Goal: Information Seeking & Learning: Check status

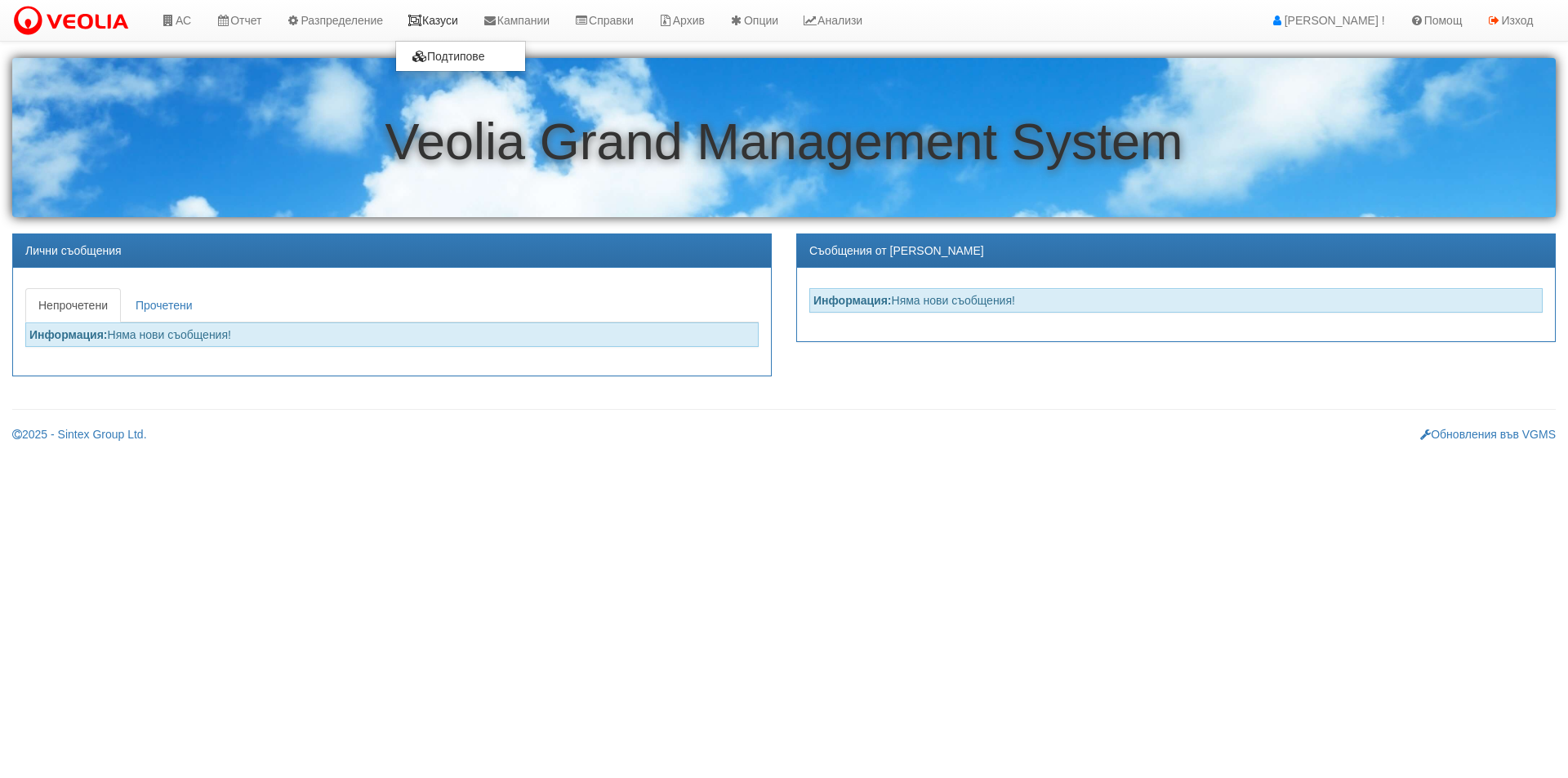
click at [442, 10] on link "Казуси" at bounding box center [433, 20] width 75 height 41
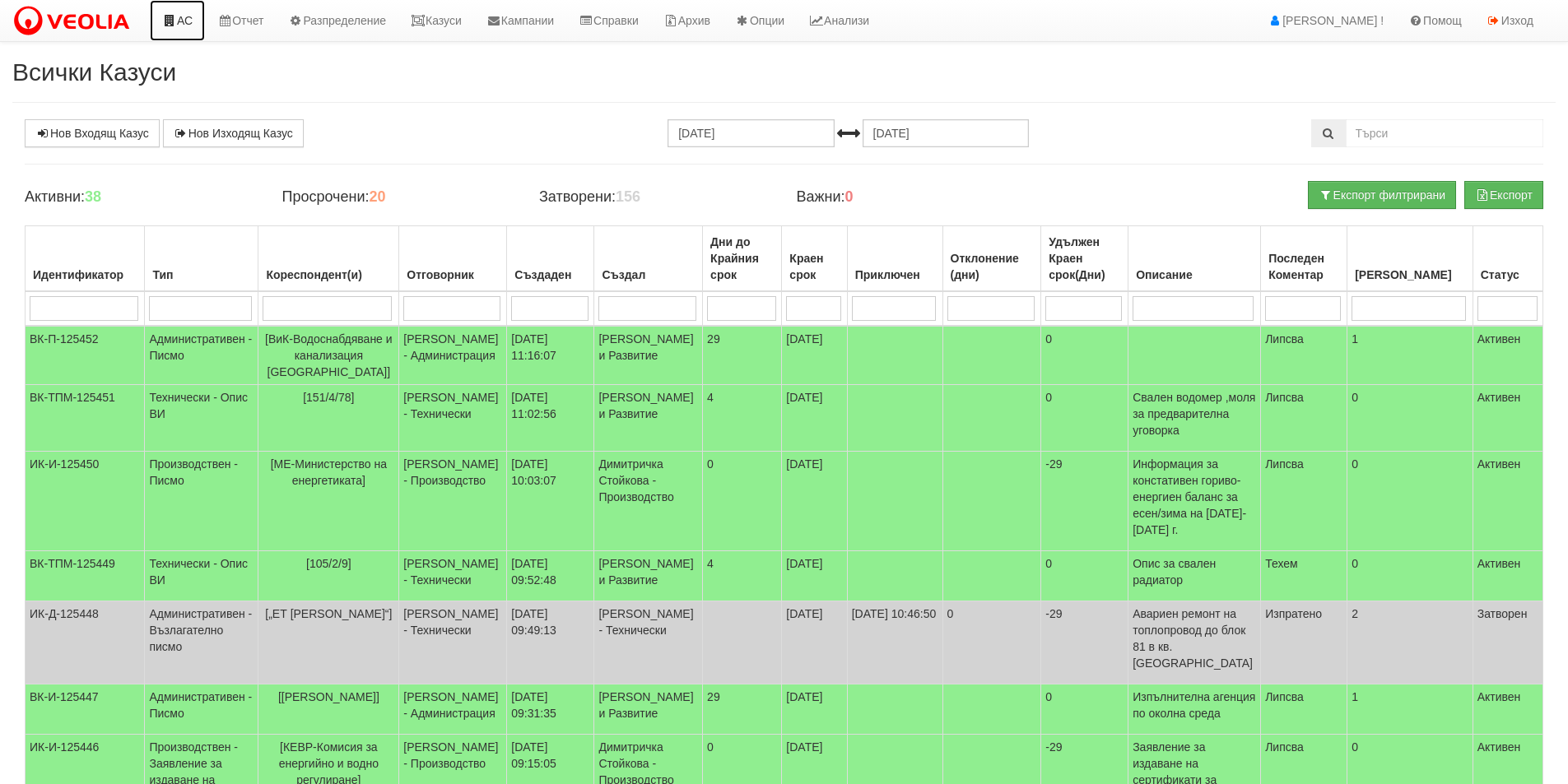
click at [184, 21] on link "АС" at bounding box center [177, 20] width 55 height 42
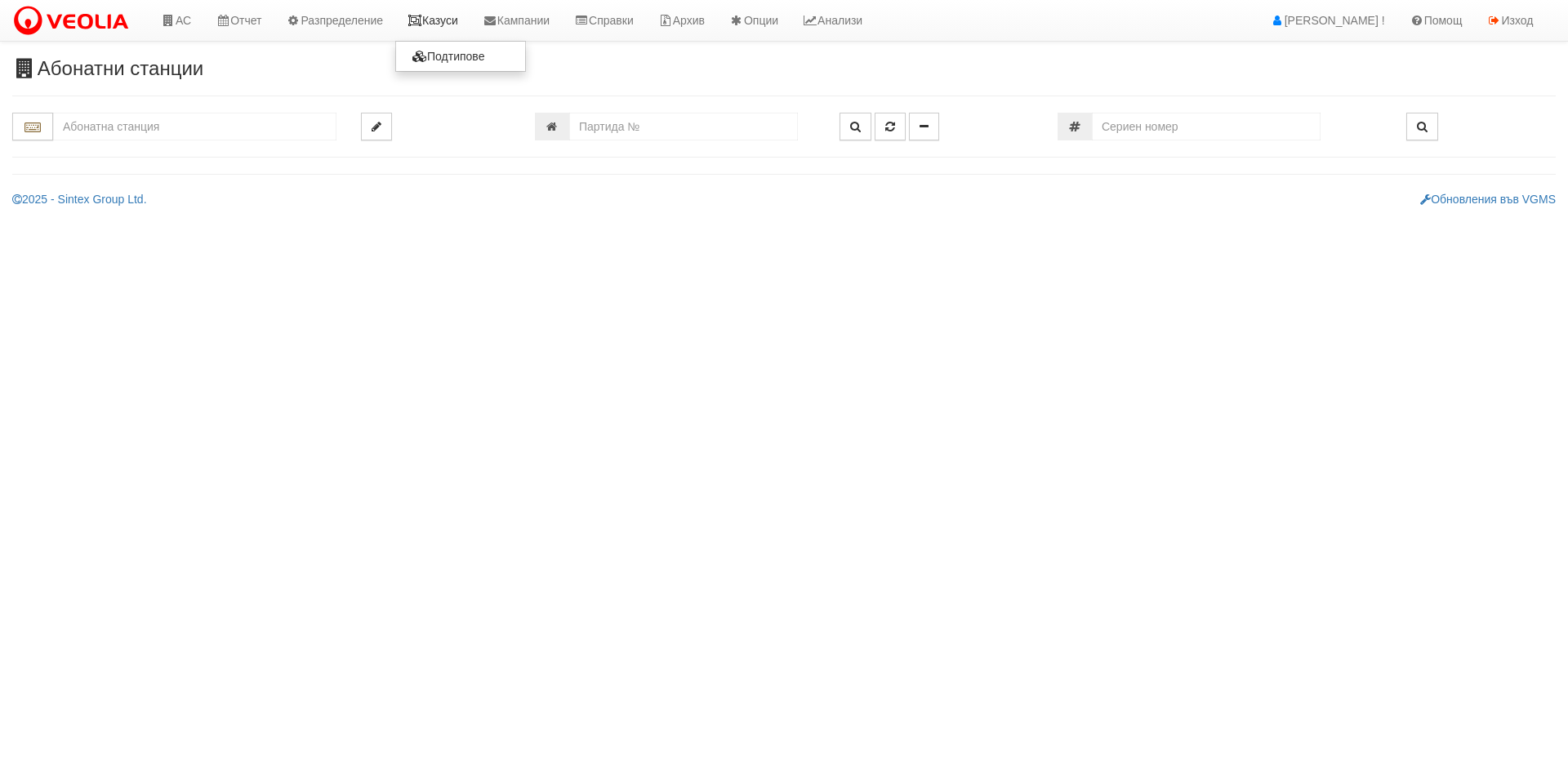
click at [466, 20] on link "Казуси" at bounding box center [433, 20] width 75 height 41
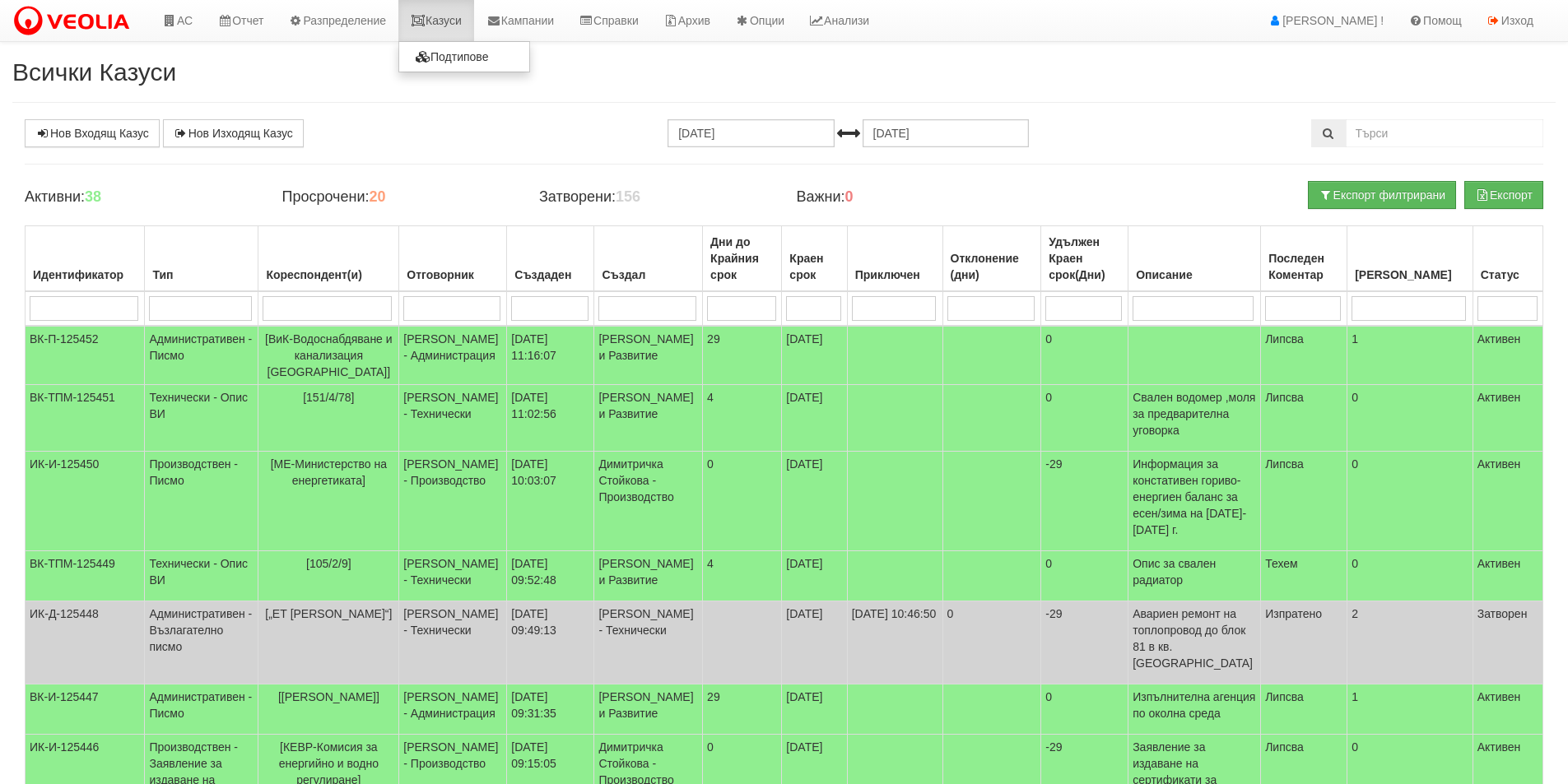
click at [462, 28] on link "Казуси" at bounding box center [436, 20] width 76 height 42
click at [446, 12] on link "Казуси" at bounding box center [436, 20] width 76 height 42
click at [425, 19] on icon at bounding box center [418, 20] width 15 height 11
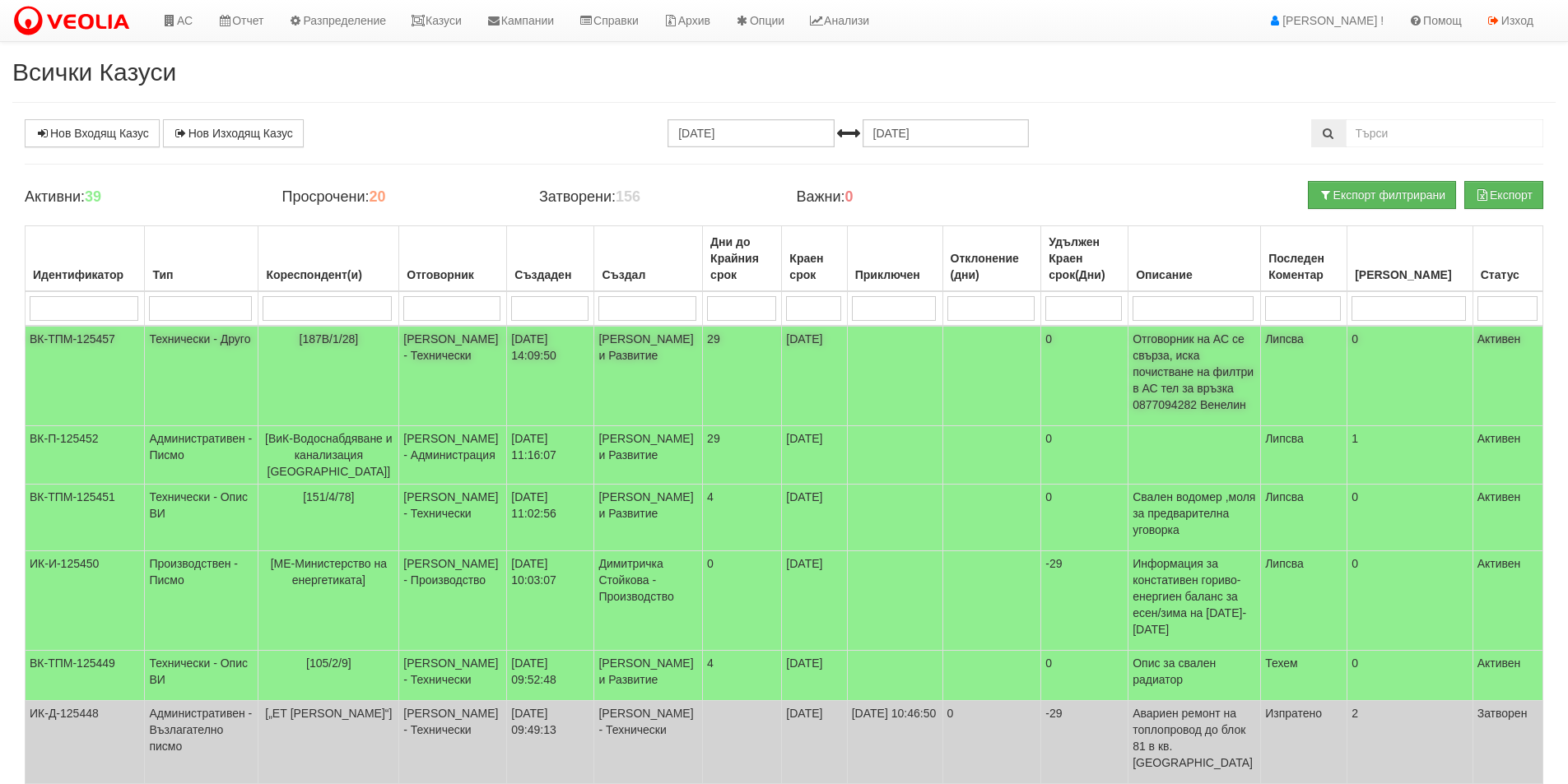
click at [539, 392] on td "10/09/2025 14:09:50" at bounding box center [551, 375] width 88 height 101
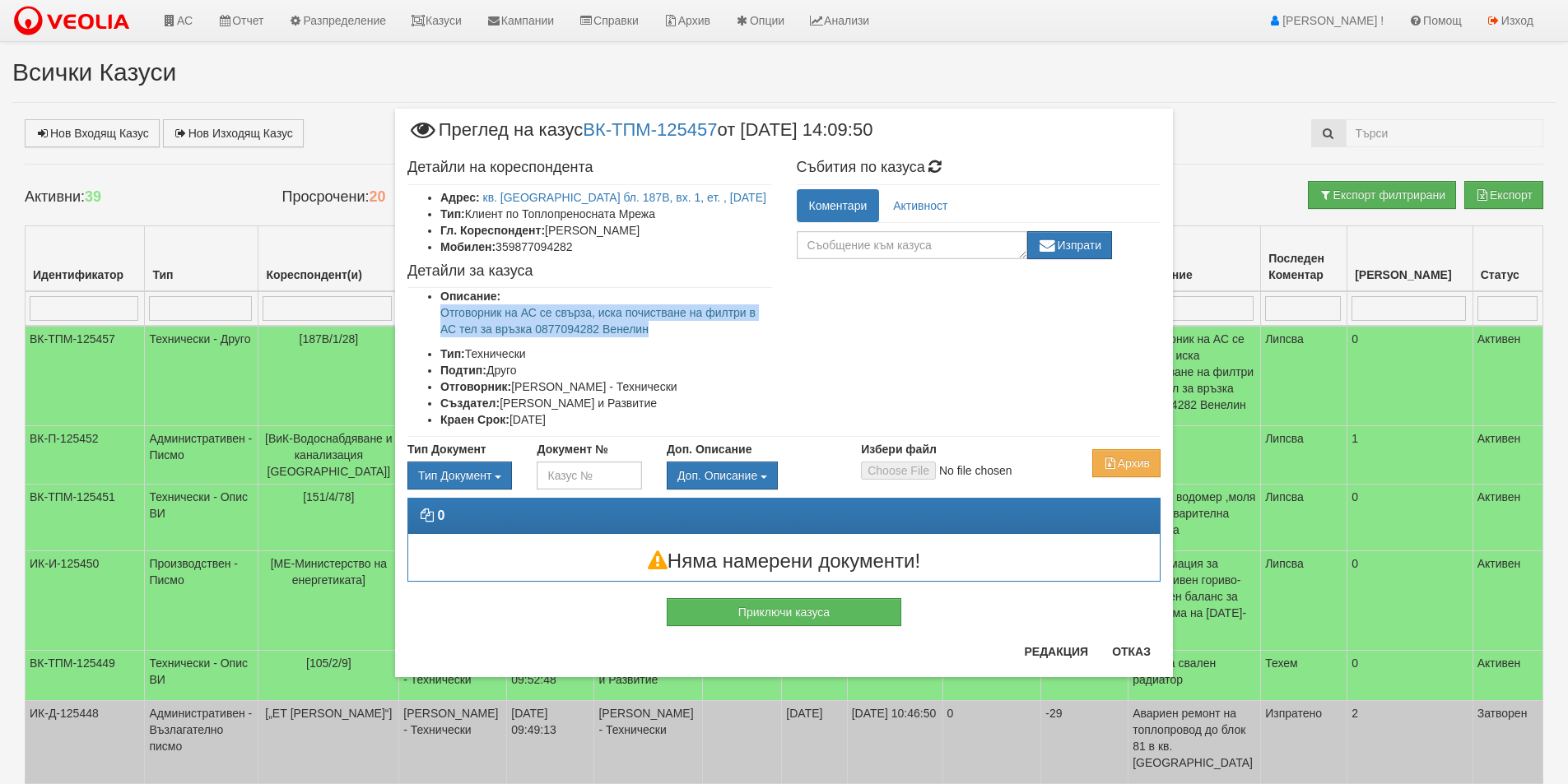
drag, startPoint x: 692, startPoint y: 345, endPoint x: 402, endPoint y: 326, distance: 290.6
click at [402, 326] on div "Детайли на кореспондента Адрес: кв. Трошево бл. 187В, вх. 1, ет. , ап. 28 Тип: …" at bounding box center [589, 294] width 389 height 286
copy p "Отговорник на АС се свърза, иска почистване на филтри в АС тел за връзка 087709…"
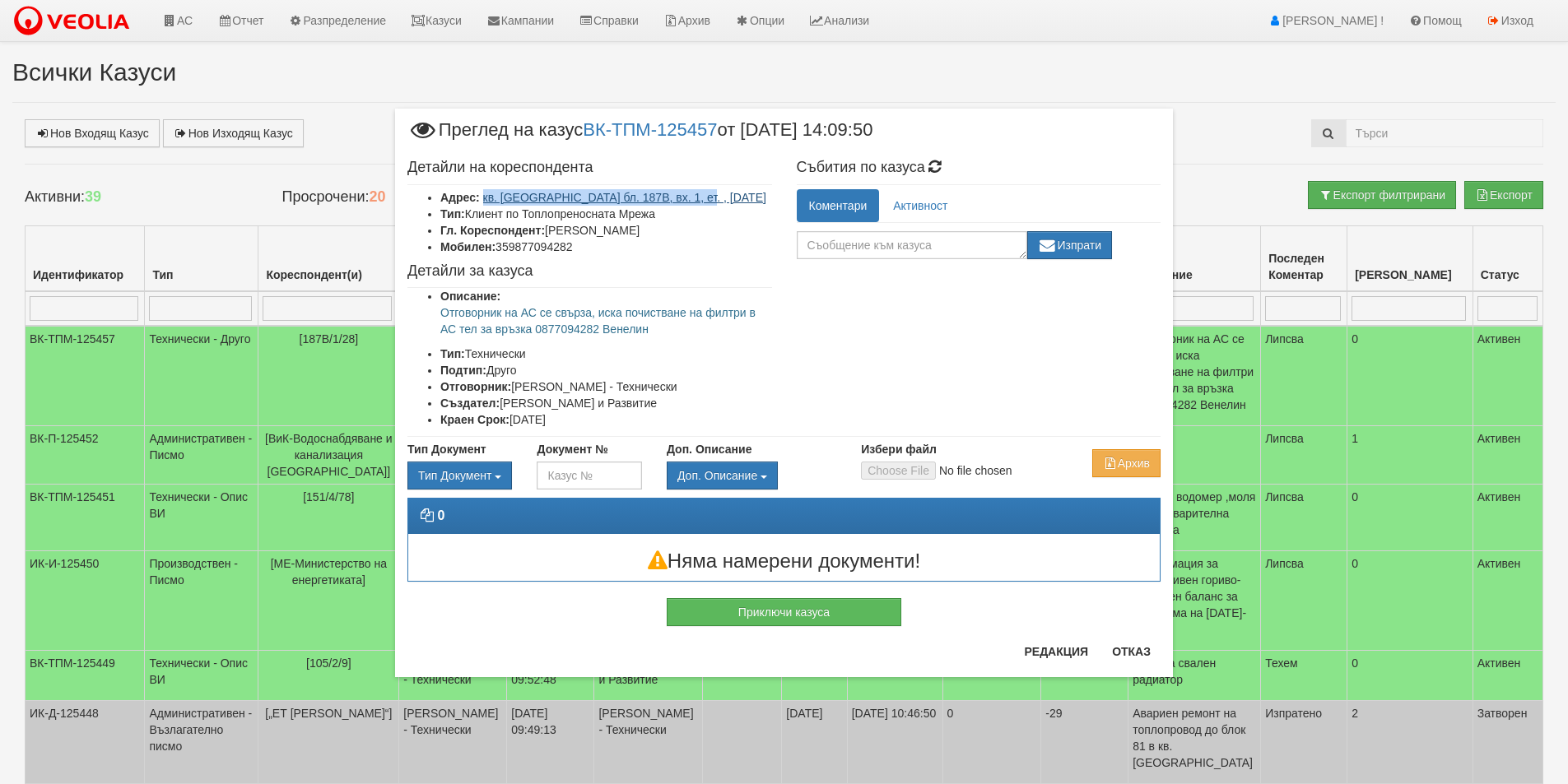
drag, startPoint x: 716, startPoint y: 193, endPoint x: 483, endPoint y: 198, distance: 233.1
click at [483, 198] on li "Адрес: кв. Трошево бл. 187В, вх. 1, ет. , ап. 28" at bounding box center [606, 197] width 332 height 17
copy link "кв. Трошево бл. 187В, вх. 1, ет. , ап. 28"
click at [1150, 647] on button "Отказ" at bounding box center [1131, 651] width 58 height 27
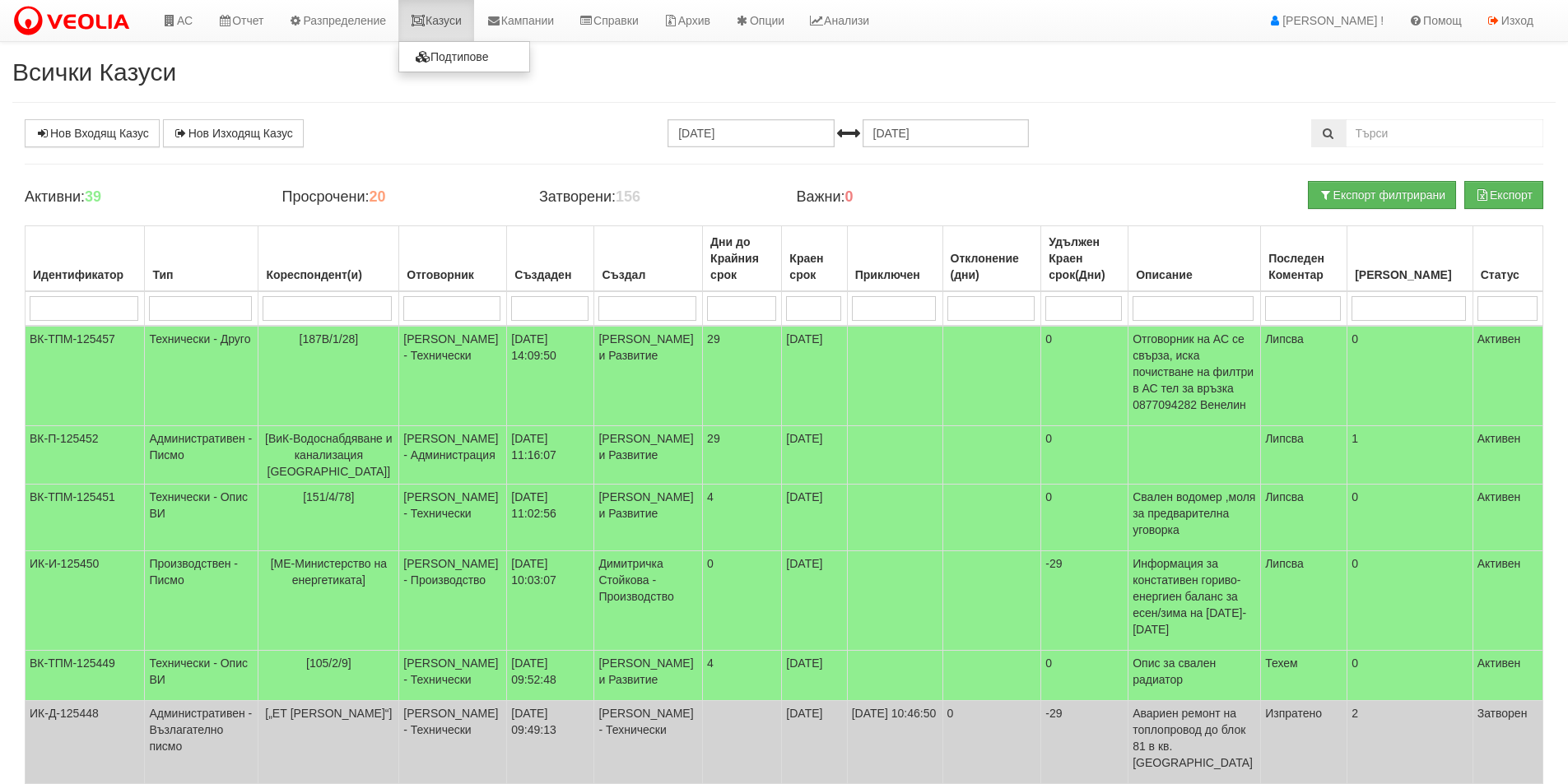
click at [463, 19] on link "Казуси" at bounding box center [436, 20] width 76 height 42
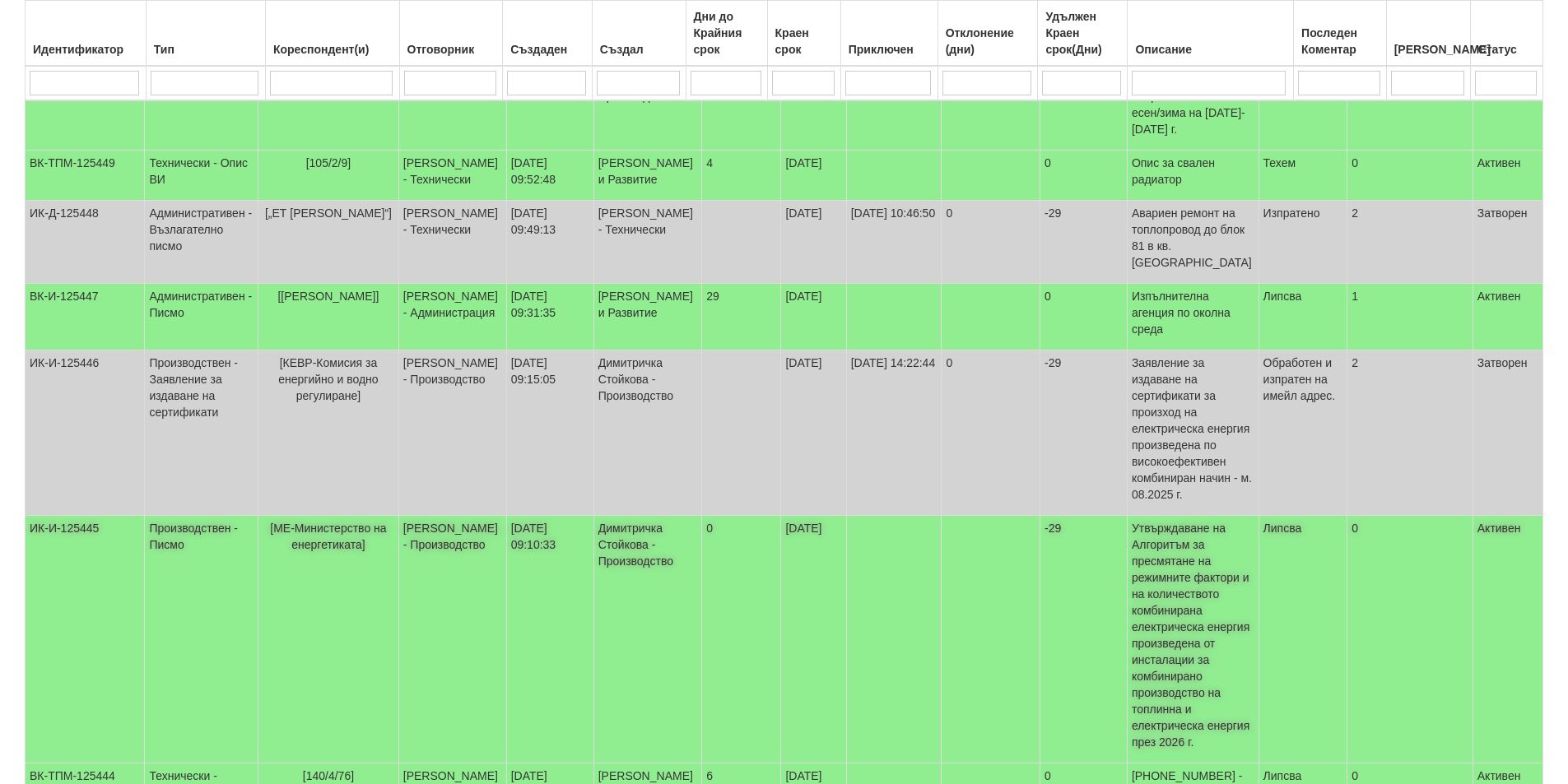
scroll to position [528, 0]
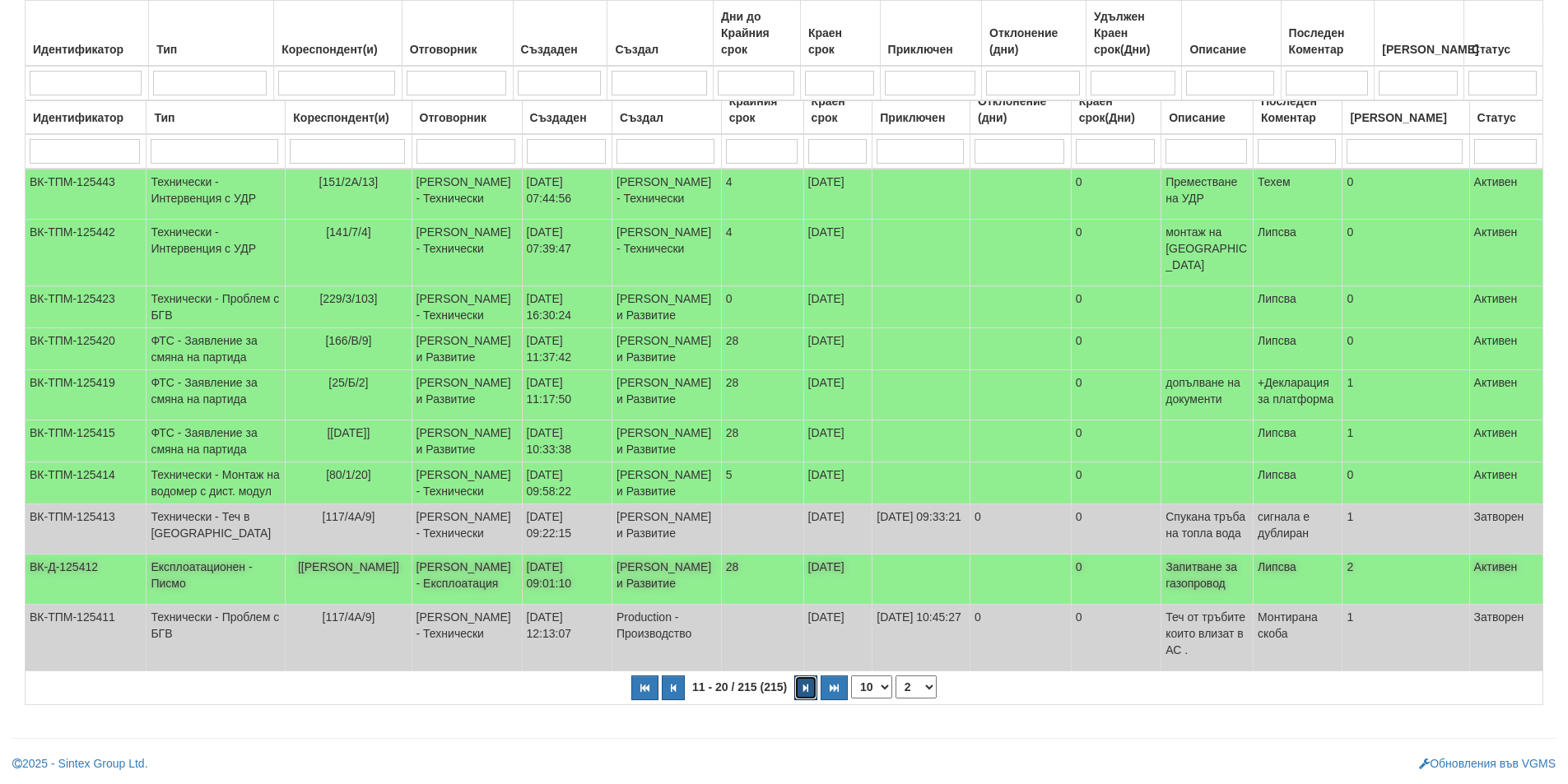
scroll to position [248, 0]
click at [226, 328] on td "ФТС - Заявление за смяна на партида" at bounding box center [216, 350] width 139 height 42
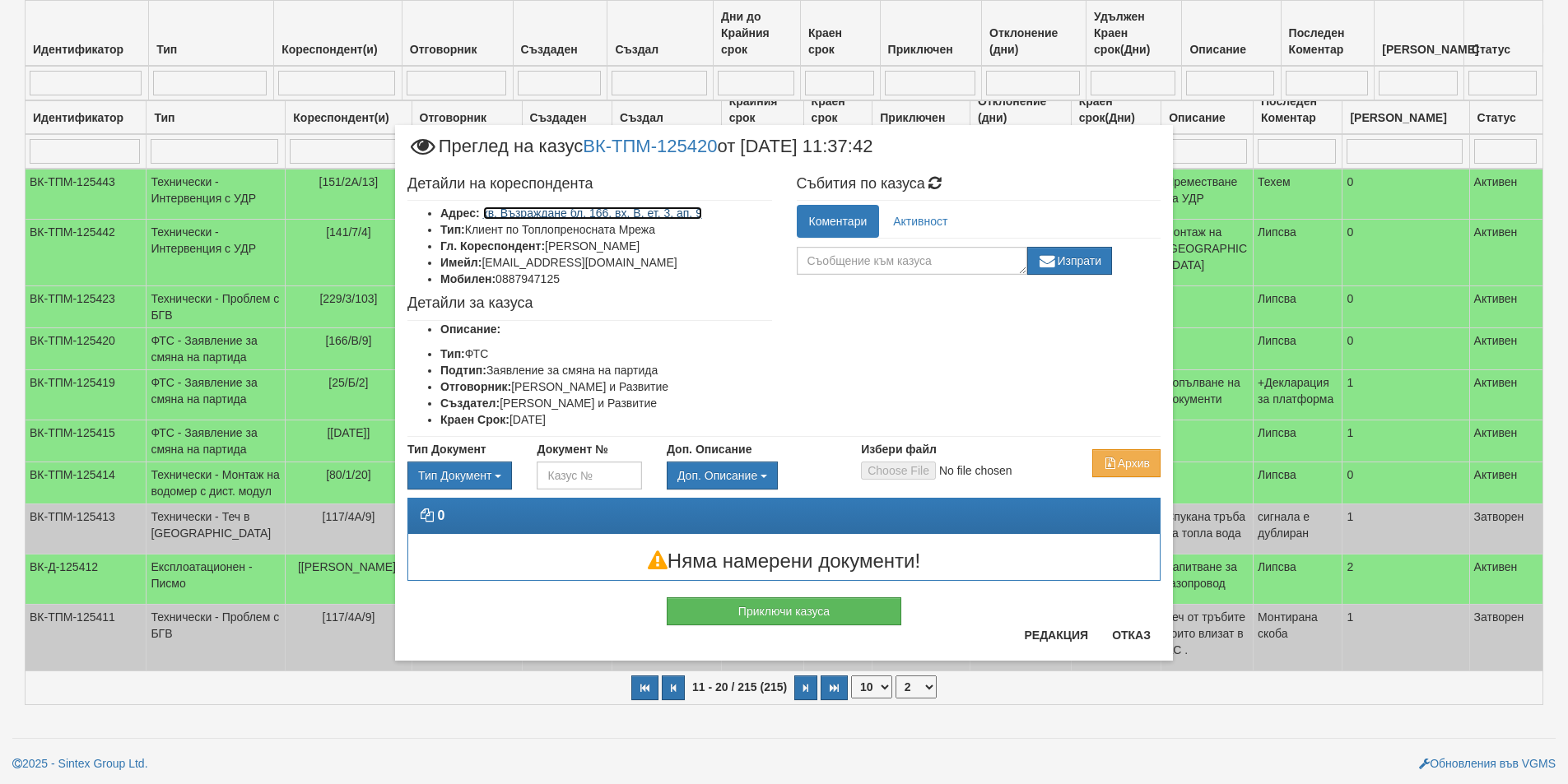
click at [647, 210] on link "кв. Възраждане бл. 166, вх. В, ет. 3, ап. 9" at bounding box center [592, 213] width 219 height 13
click at [1117, 644] on button "Отказ" at bounding box center [1131, 636] width 58 height 27
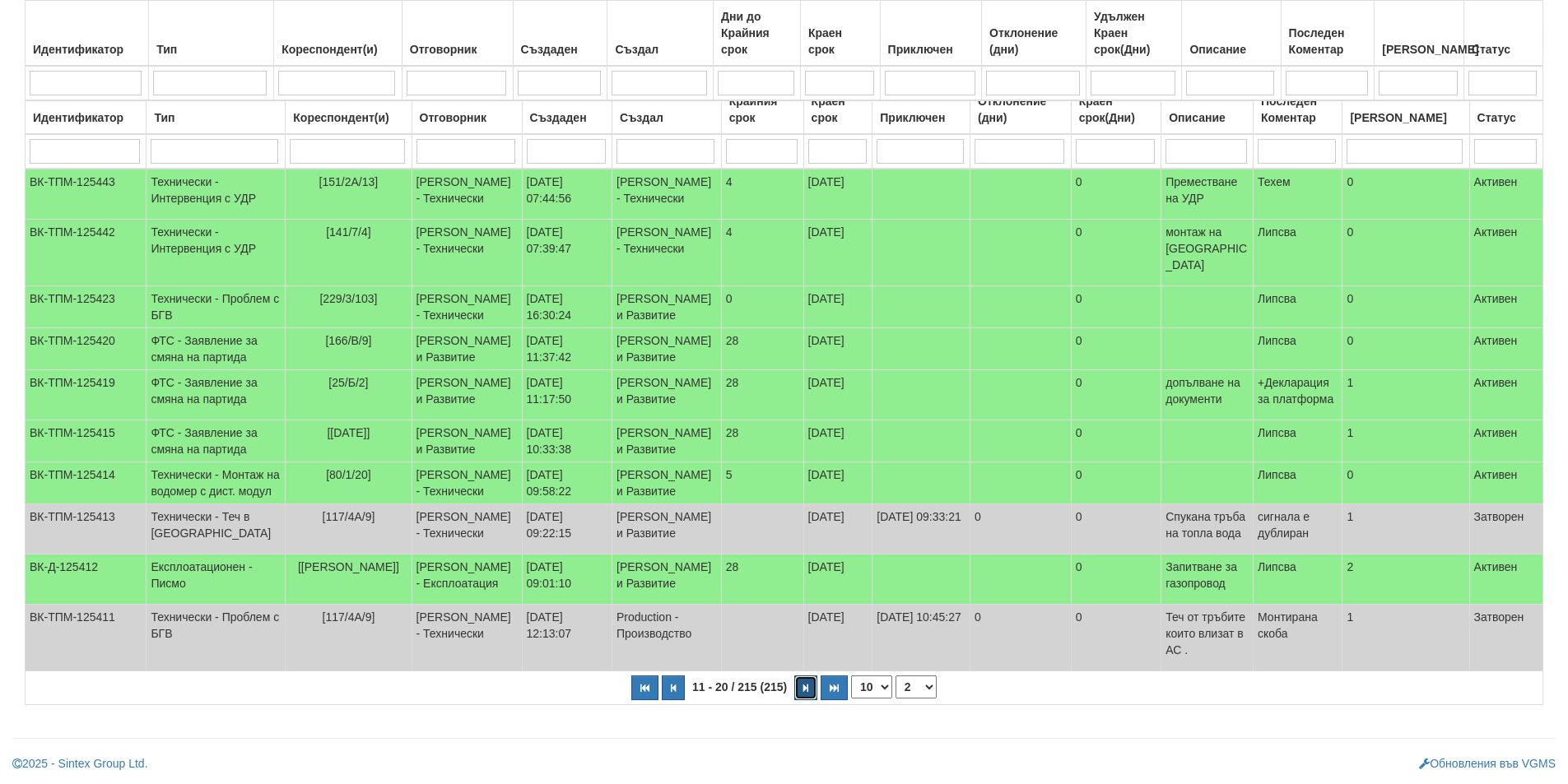
click at [809, 688] on button "button" at bounding box center [805, 688] width 23 height 25
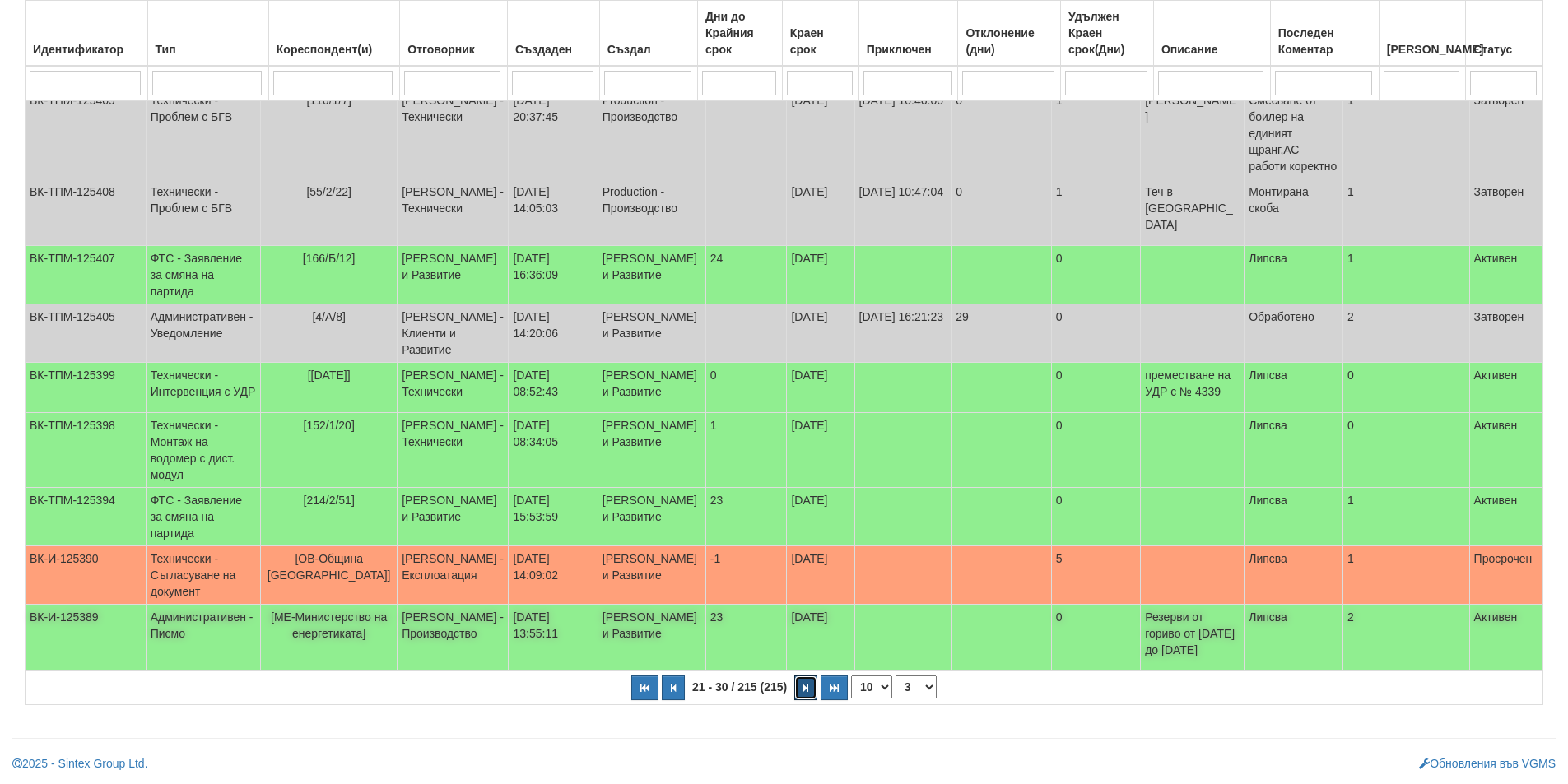
scroll to position [396, 0]
click at [809, 696] on button "button" at bounding box center [805, 688] width 23 height 25
select select "4"
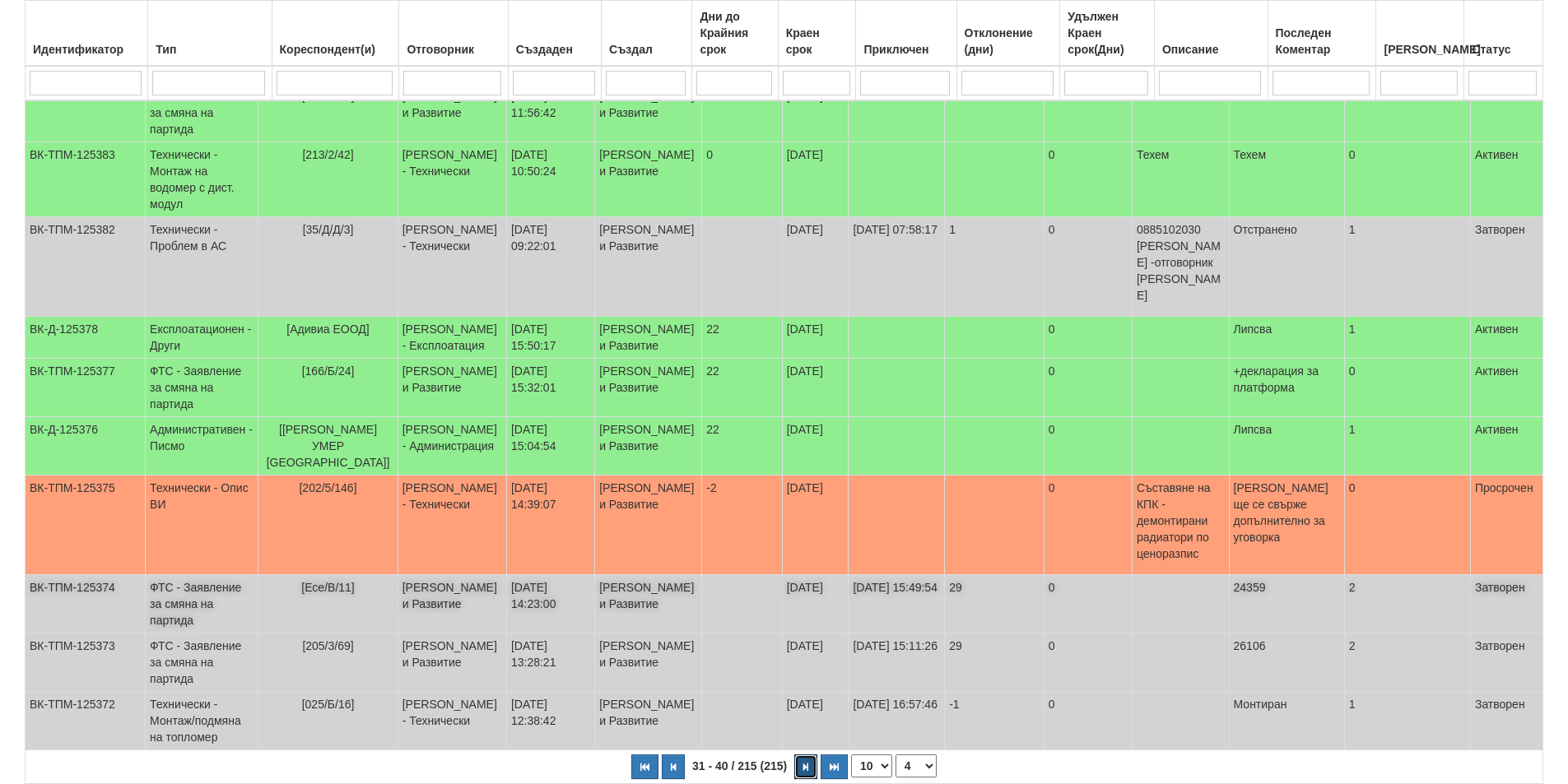
scroll to position [314, 0]
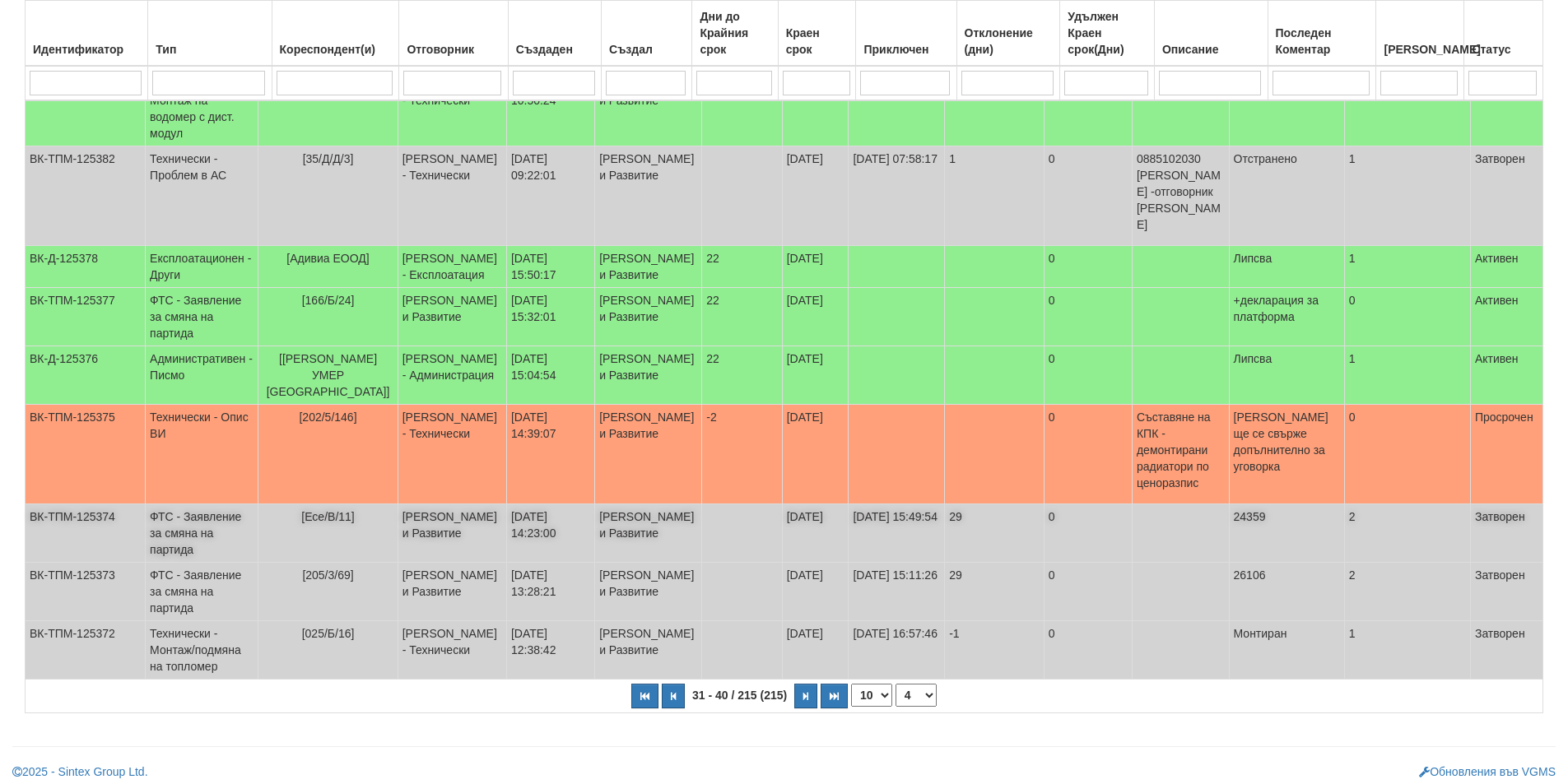
click at [253, 556] on td "ФТС - Заявление за смяна на партида" at bounding box center [202, 533] width 113 height 58
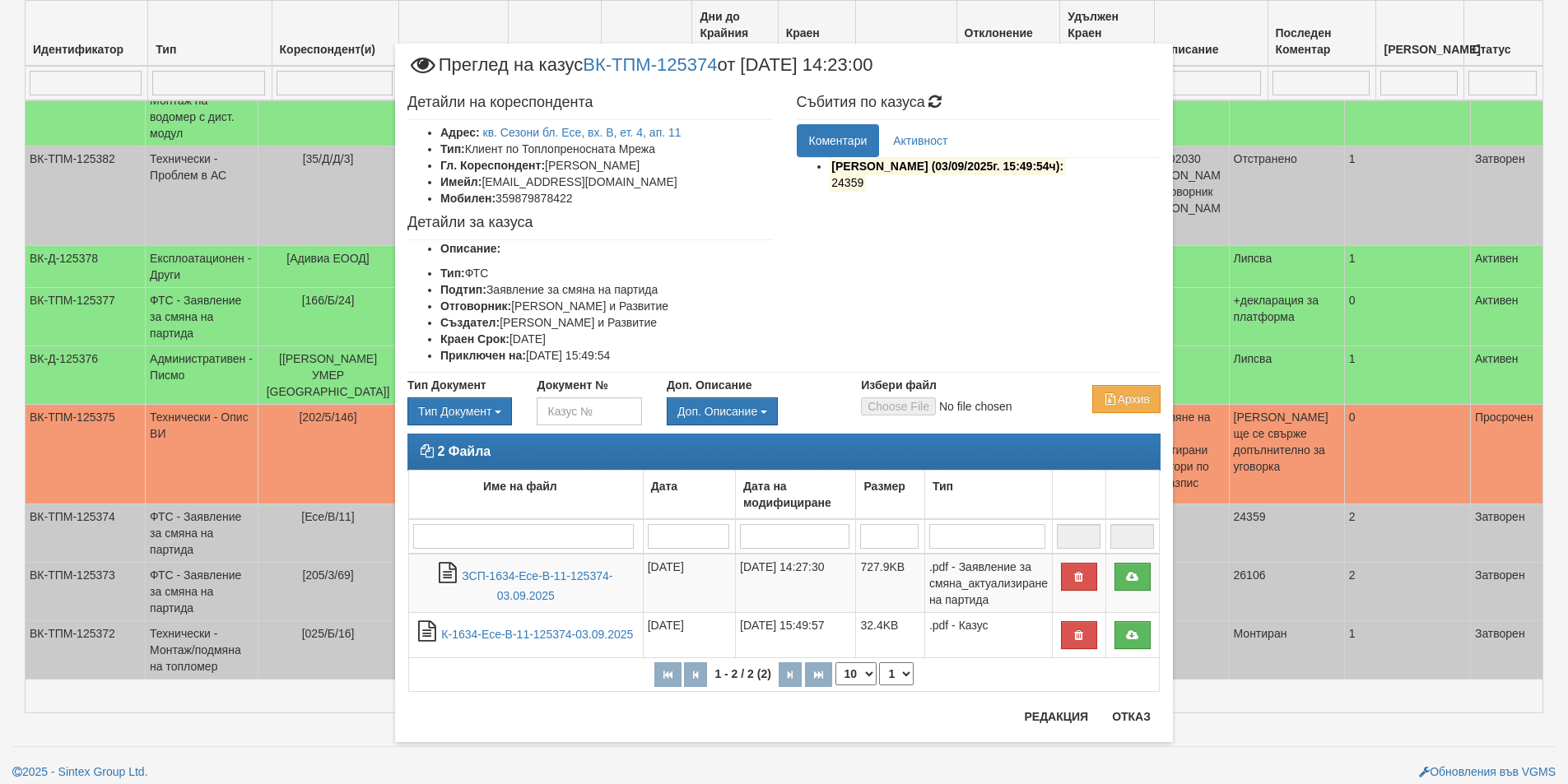
drag, startPoint x: 835, startPoint y: 181, endPoint x: 824, endPoint y: 180, distance: 11.0
click at [824, 180] on ul "Миглена Михова (03/09/2025г. 15:49:54ч): 24359" at bounding box center [979, 178] width 364 height 42
copy mark "24359"
click at [1118, 719] on button "Отказ" at bounding box center [1131, 717] width 58 height 27
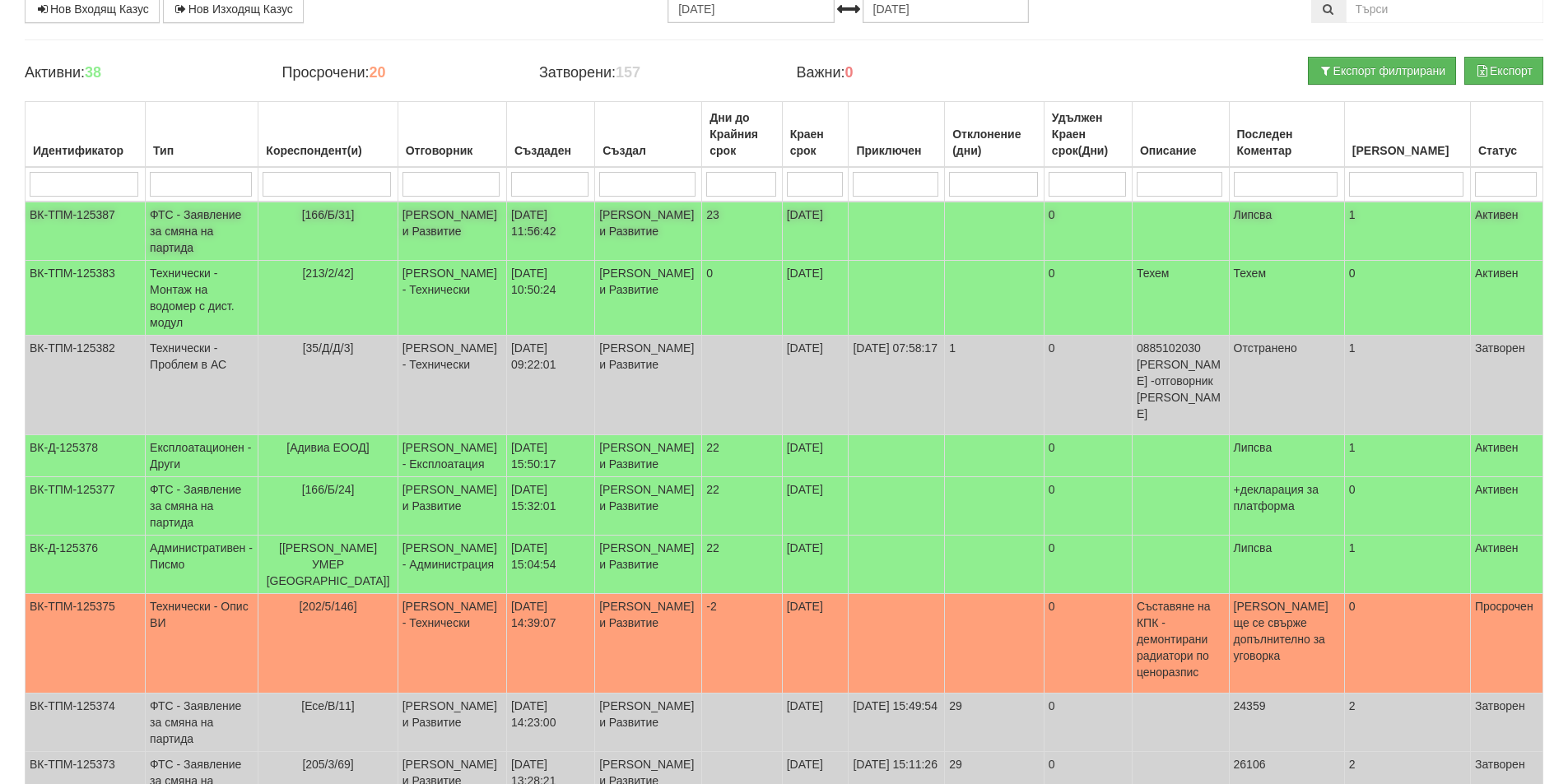
scroll to position [0, 0]
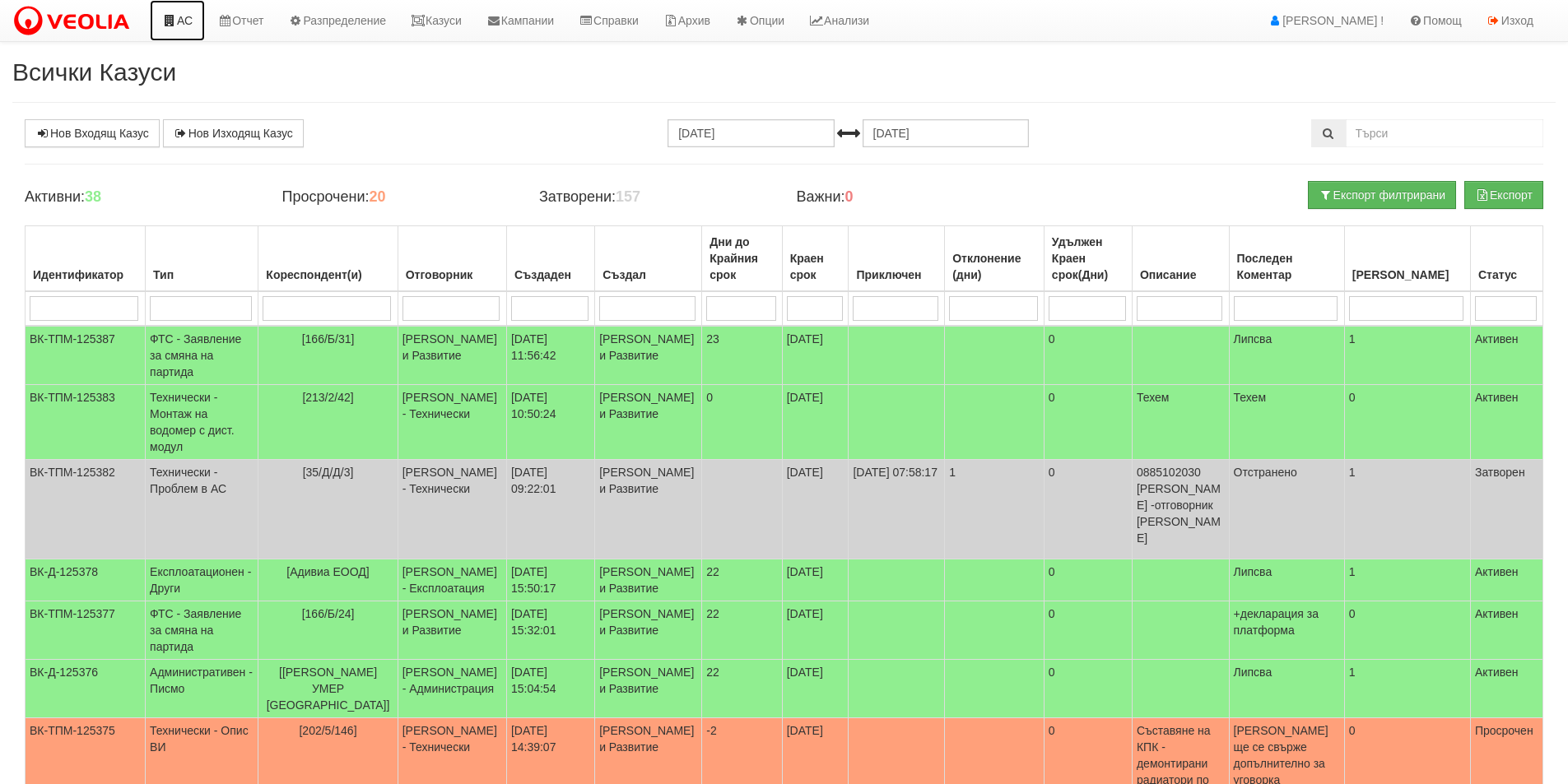
click at [168, 17] on icon at bounding box center [170, 20] width 15 height 11
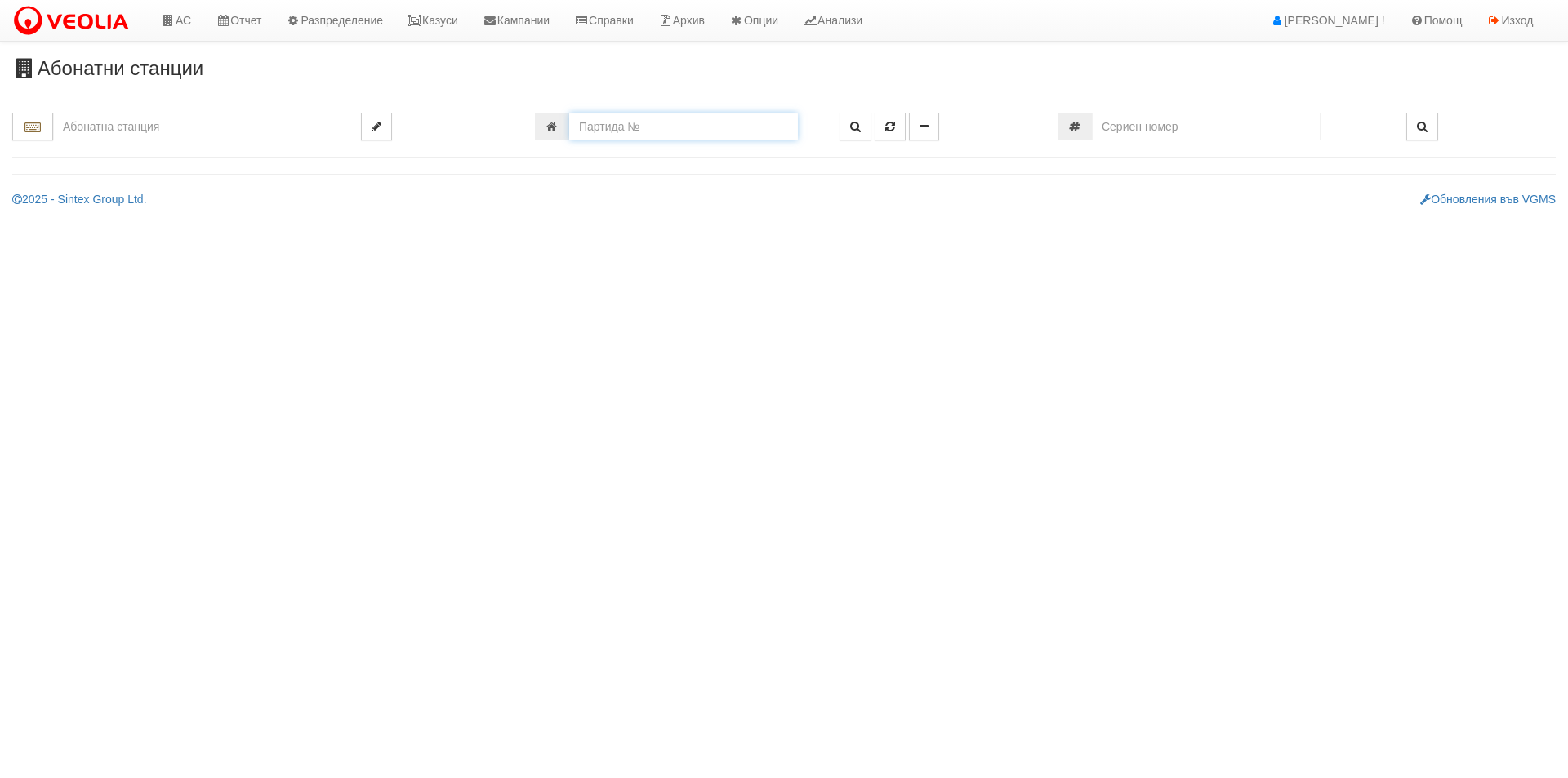
click at [622, 125] on input "number" at bounding box center [684, 126] width 229 height 27
type input "13493"
type input "151/2 - "ТЕХЕМ СЪРВИСИС" ЕООД"
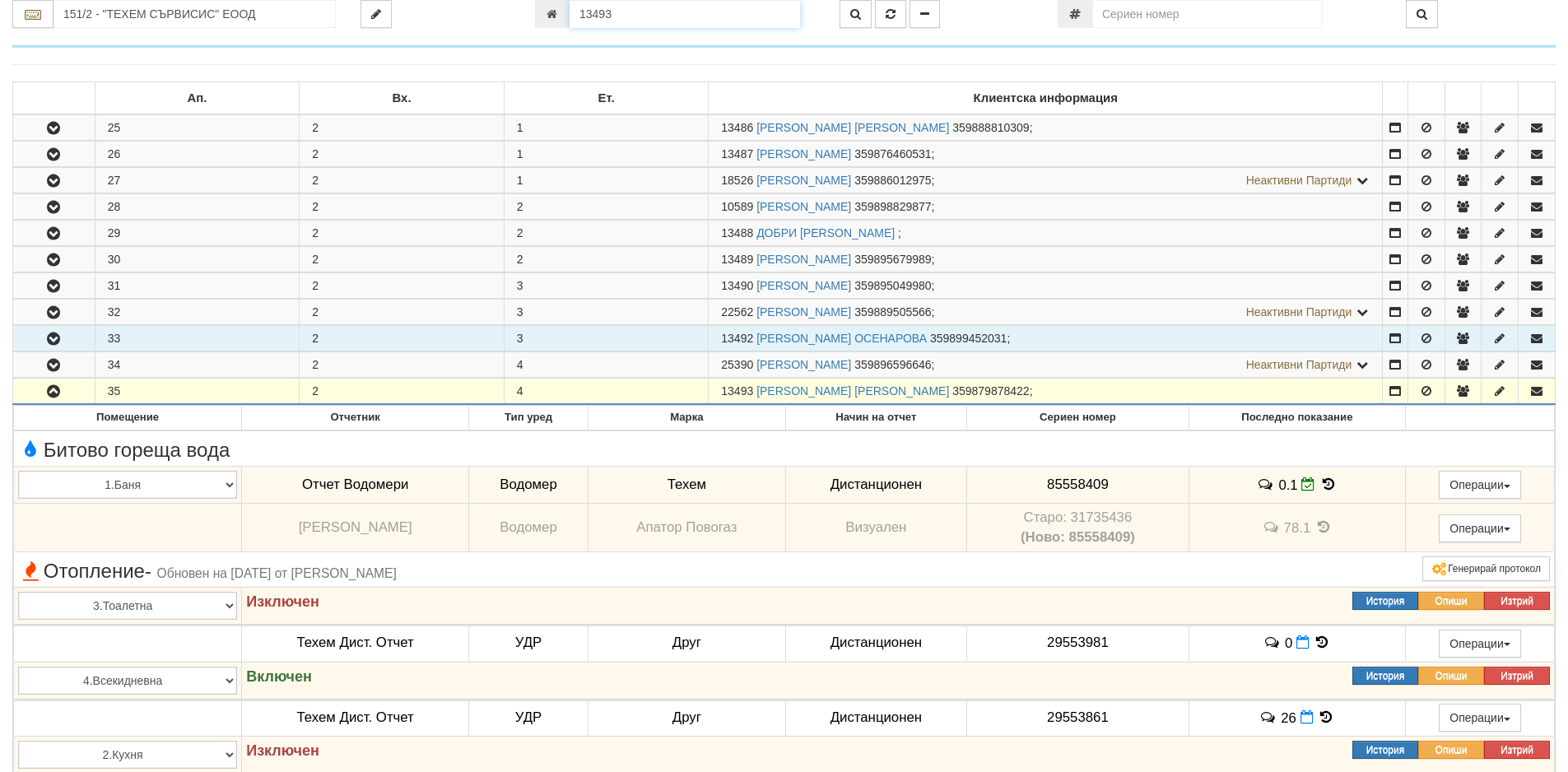
scroll to position [177, 0]
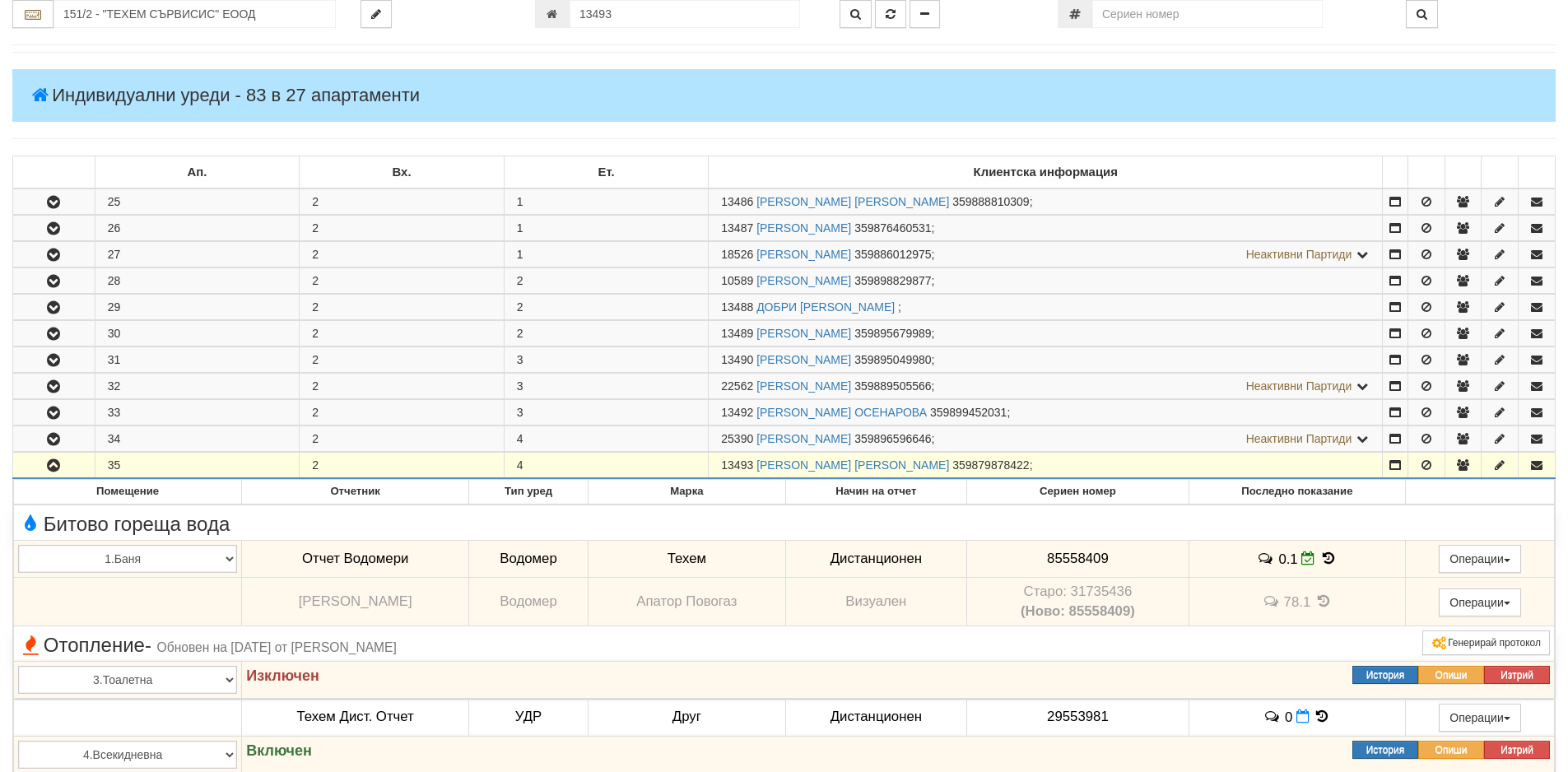
drag, startPoint x: 753, startPoint y: 466, endPoint x: 707, endPoint y: 468, distance: 46.0
click at [707, 468] on tr "35 2 4 13493 ИВАН ГОЧЕВ ДИМИТРОВ 359879878422 ;" at bounding box center [784, 466] width 1542 height 27
copy tr "13493"
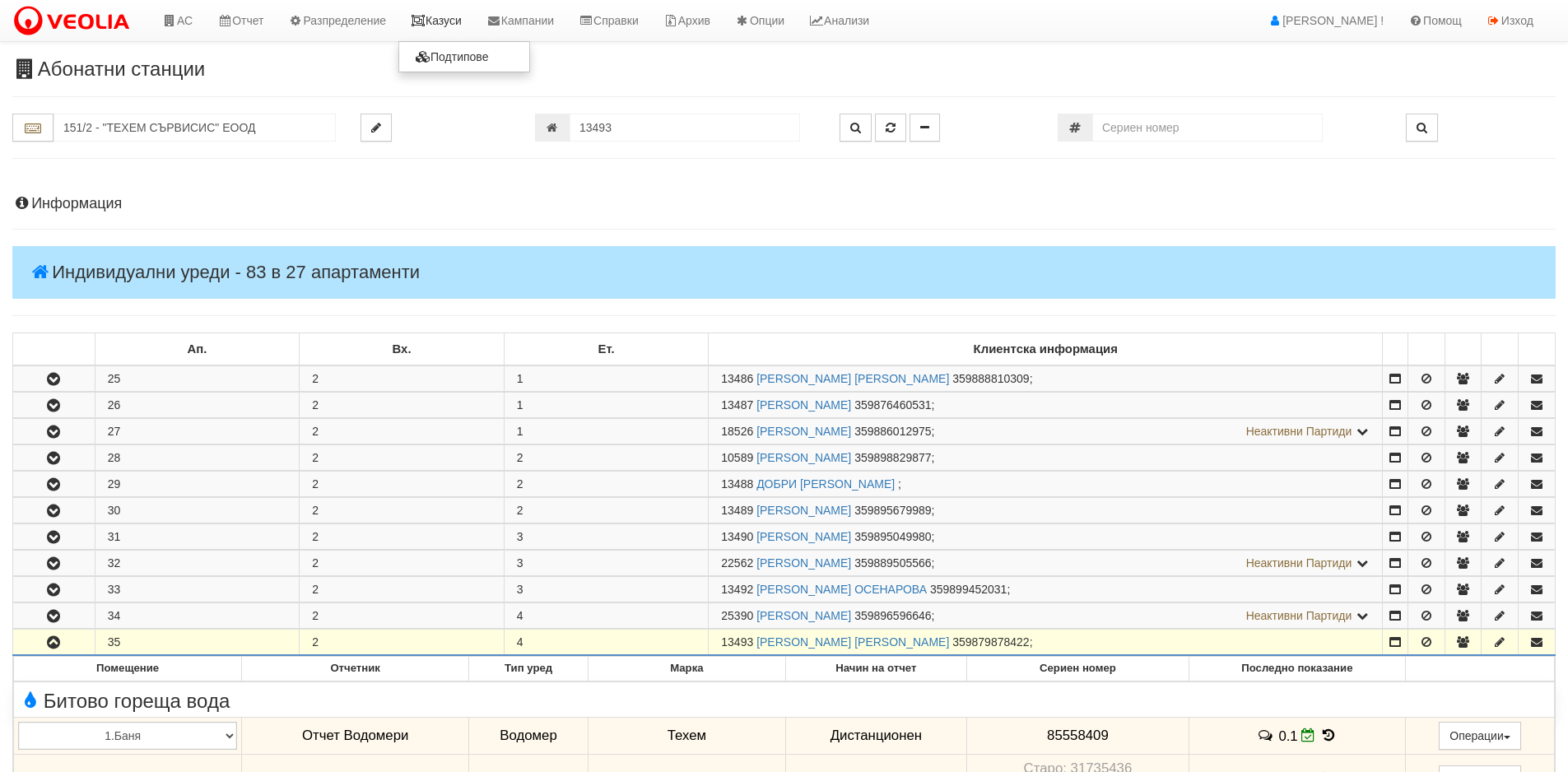
click at [456, 23] on link "Казуси" at bounding box center [436, 20] width 76 height 42
